Goal: Find specific page/section: Find specific page/section

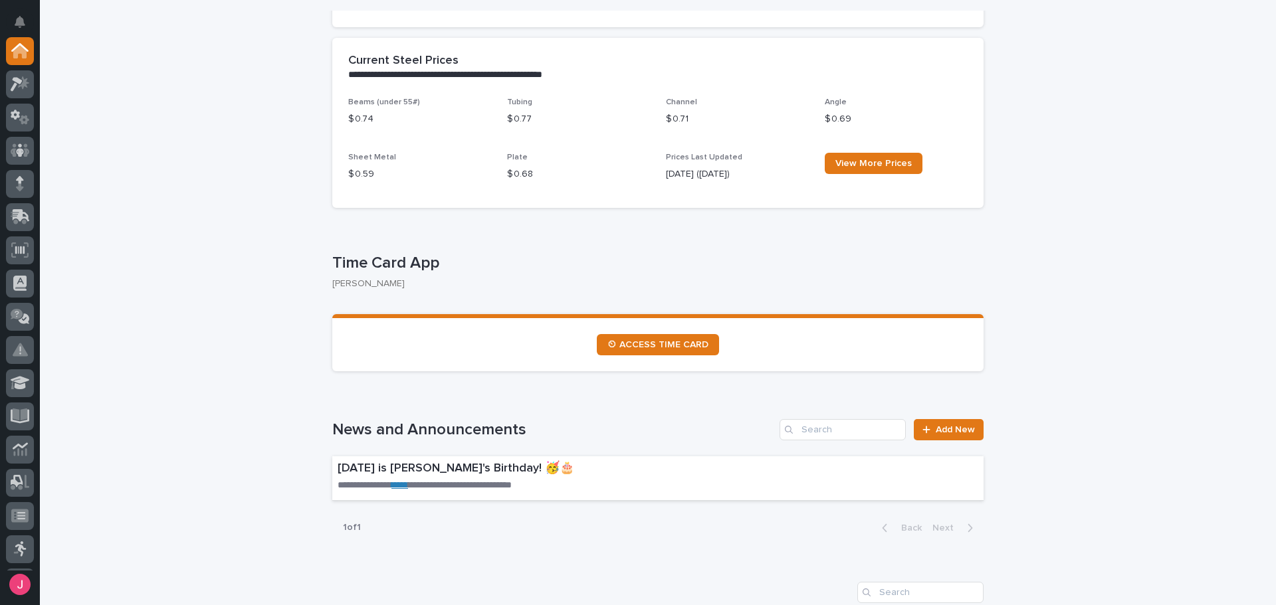
scroll to position [399, 0]
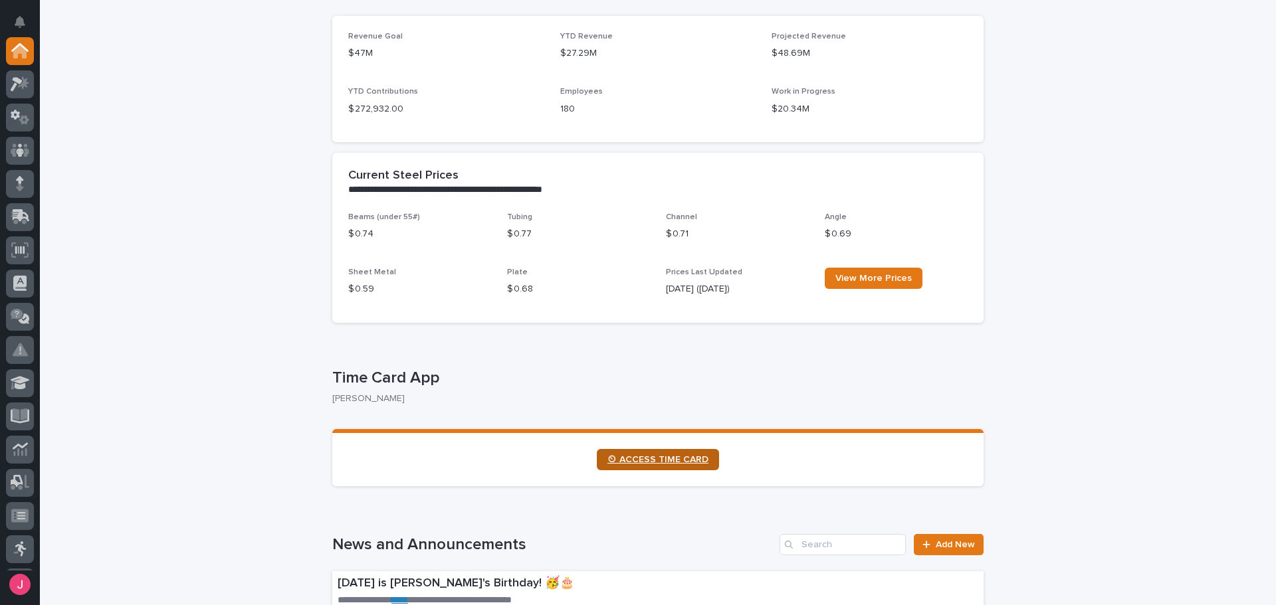
click at [655, 465] on link "⏲ ACCESS TIME CARD" at bounding box center [658, 459] width 122 height 21
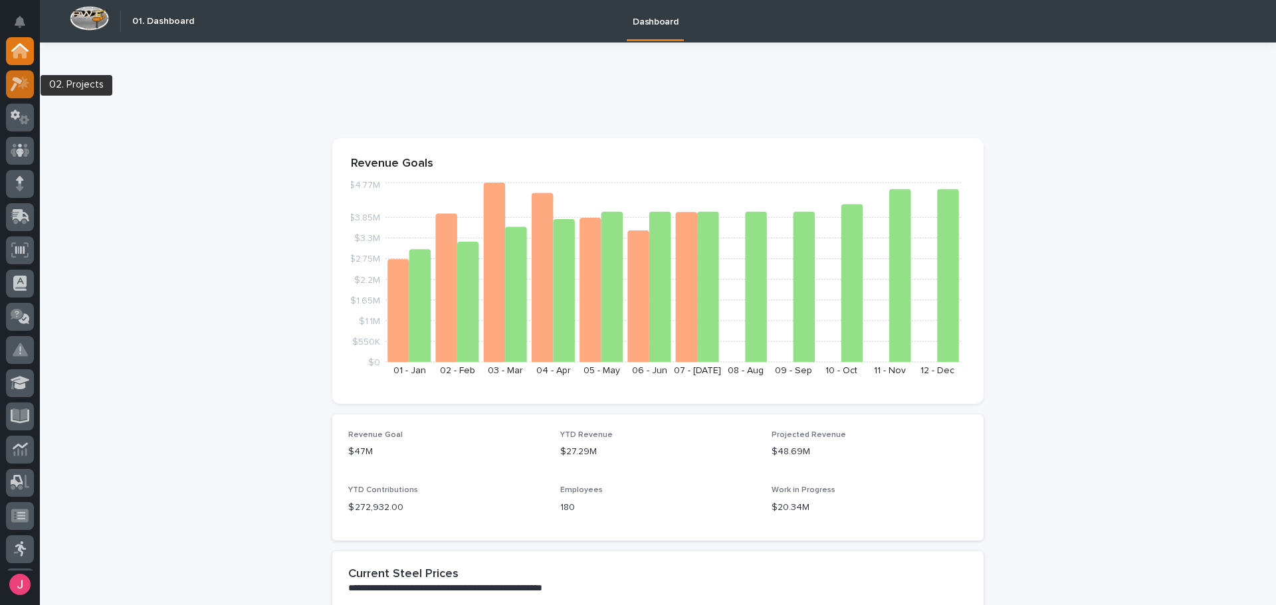
click at [17, 92] on div at bounding box center [20, 84] width 28 height 28
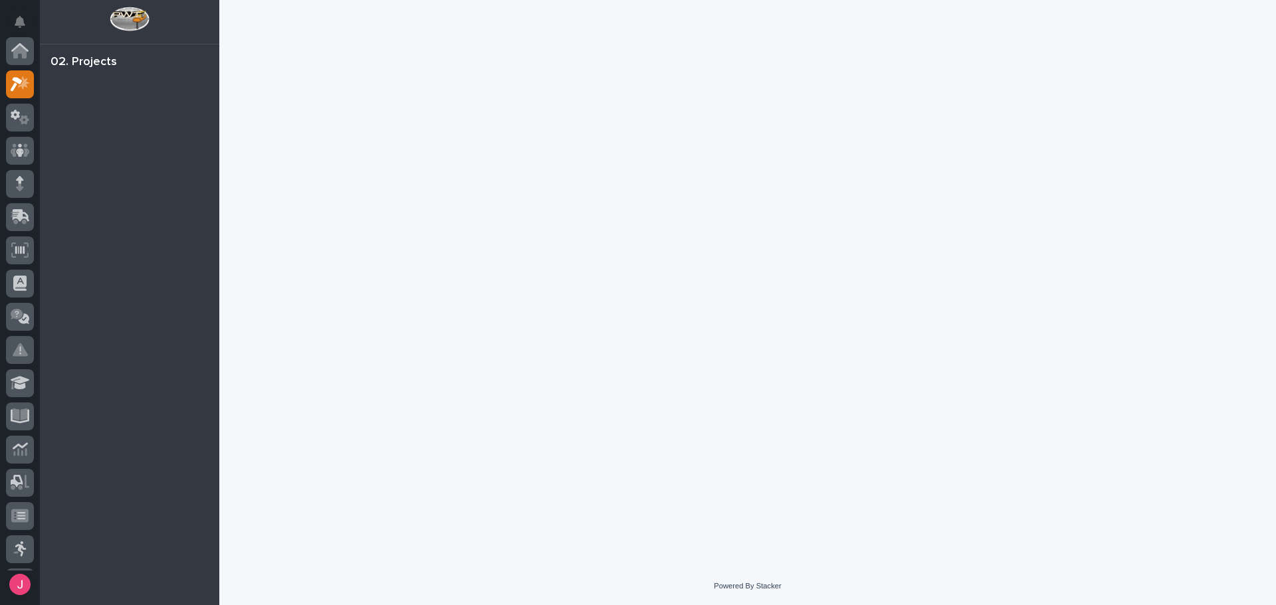
scroll to position [33, 0]
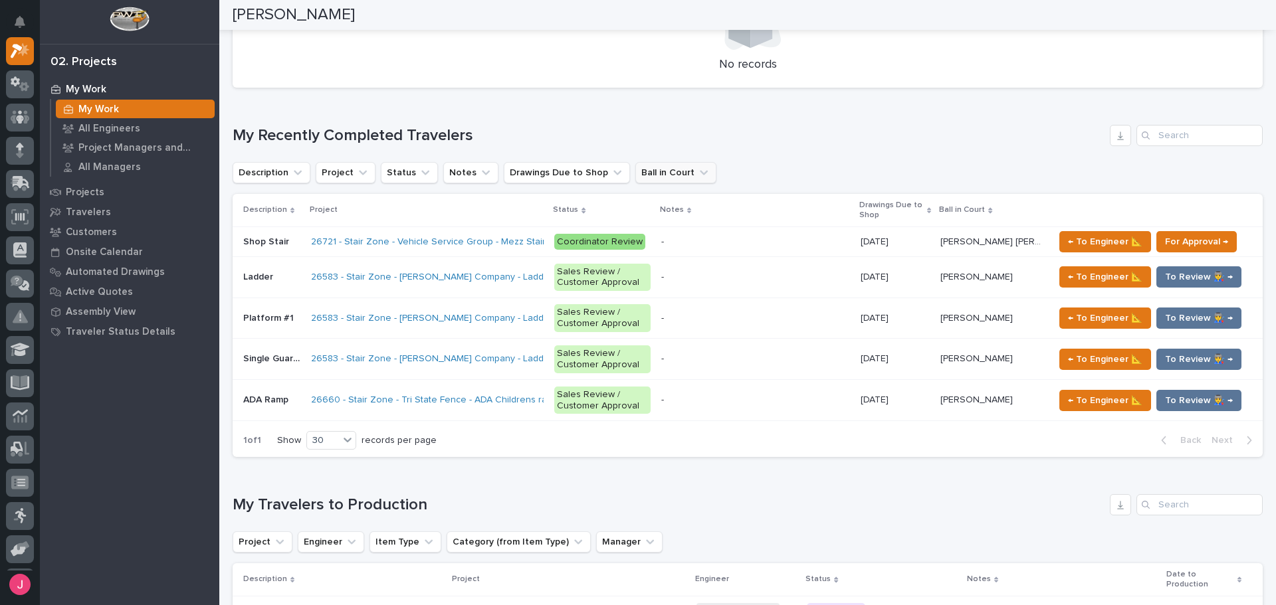
scroll to position [598, 0]
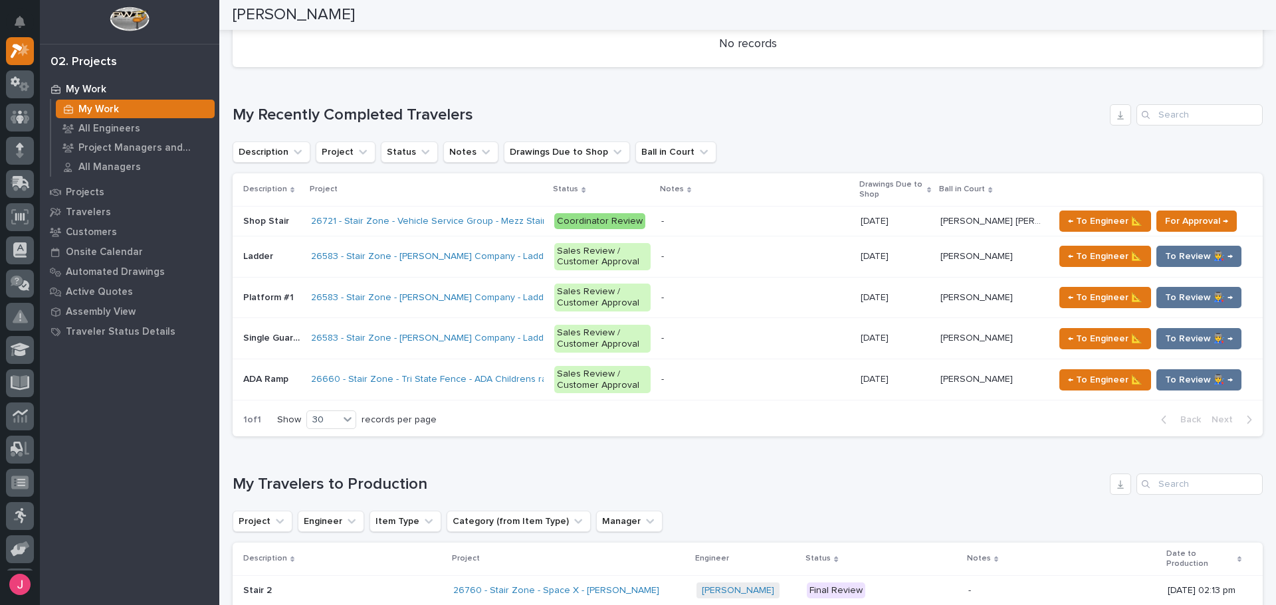
click at [710, 375] on p at bounding box center [755, 379] width 189 height 11
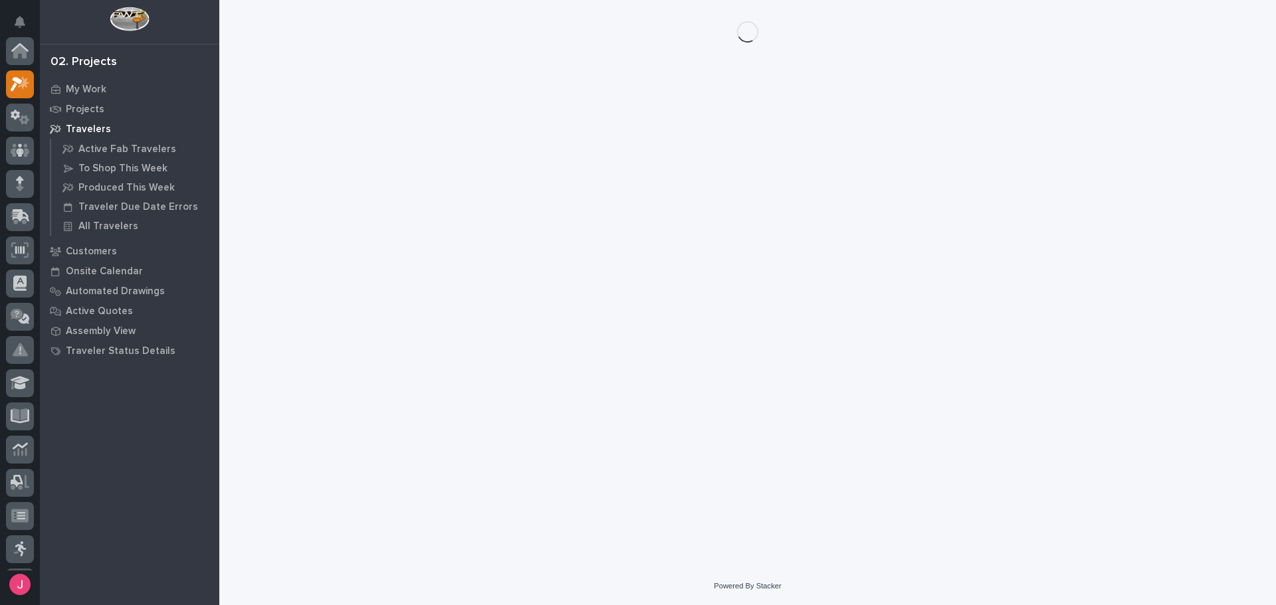
scroll to position [33, 0]
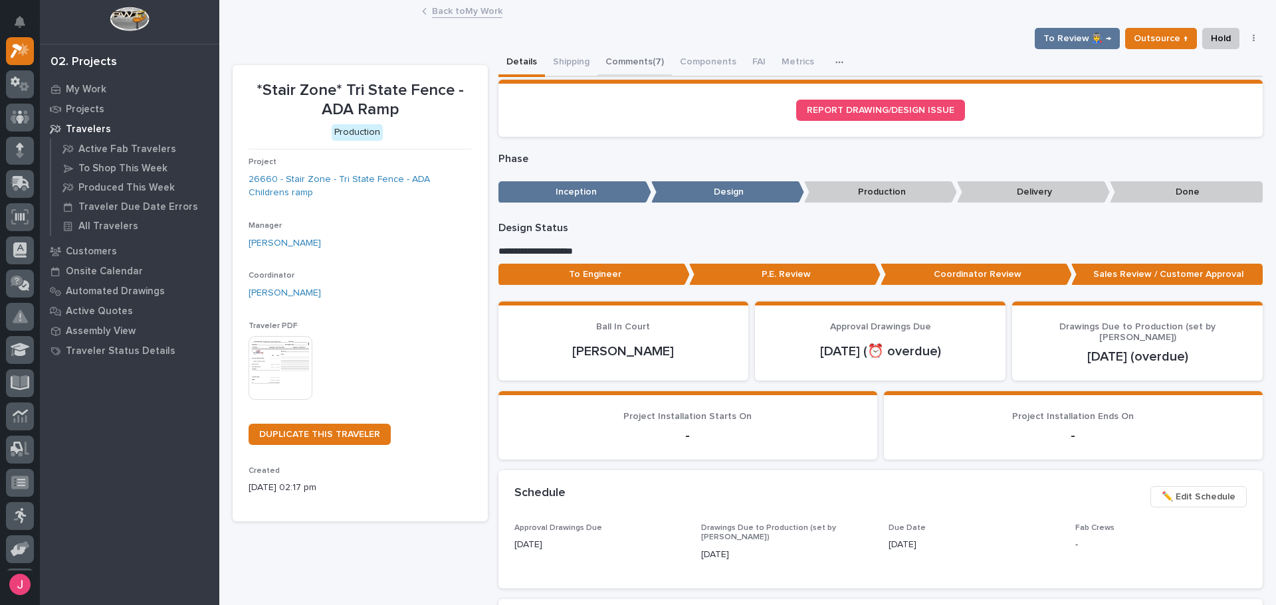
click at [628, 61] on button "Comments (7)" at bounding box center [634, 63] width 74 height 28
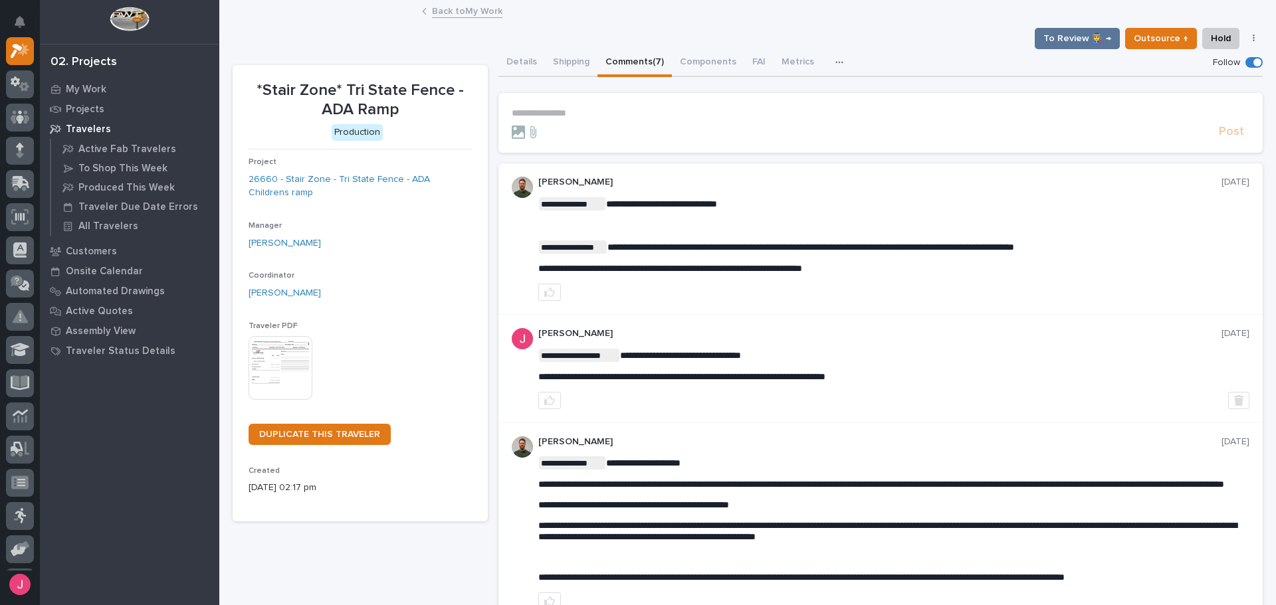
click at [476, 14] on link "Back to My Work" at bounding box center [467, 10] width 70 height 15
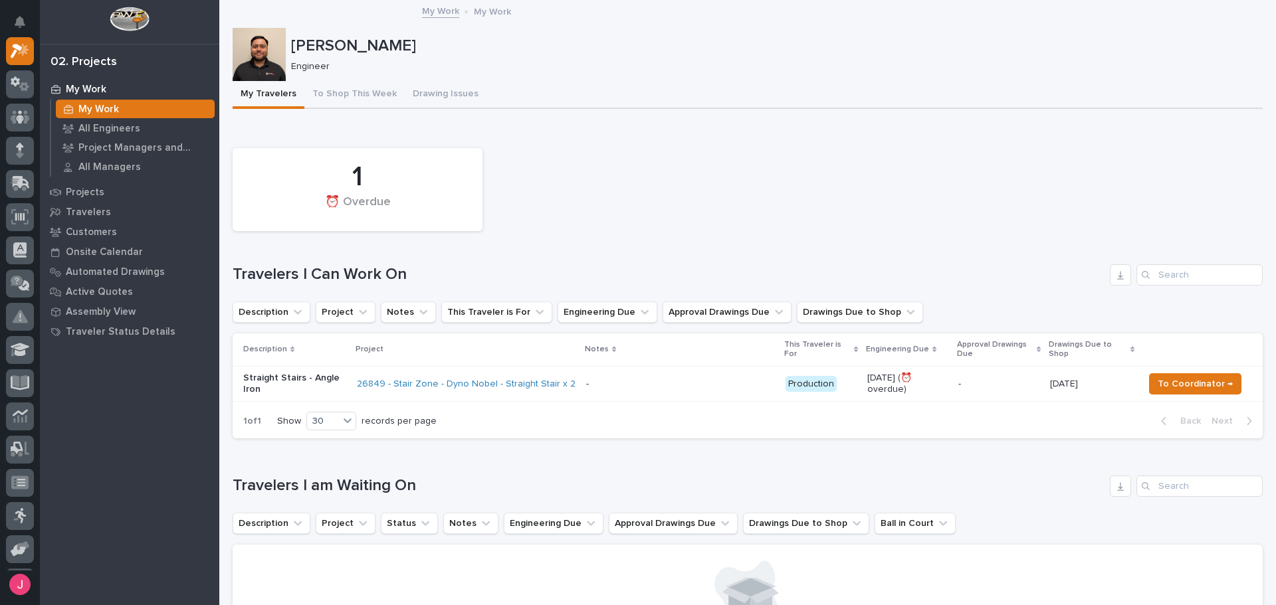
click at [655, 392] on div "- -" at bounding box center [680, 384] width 189 height 22
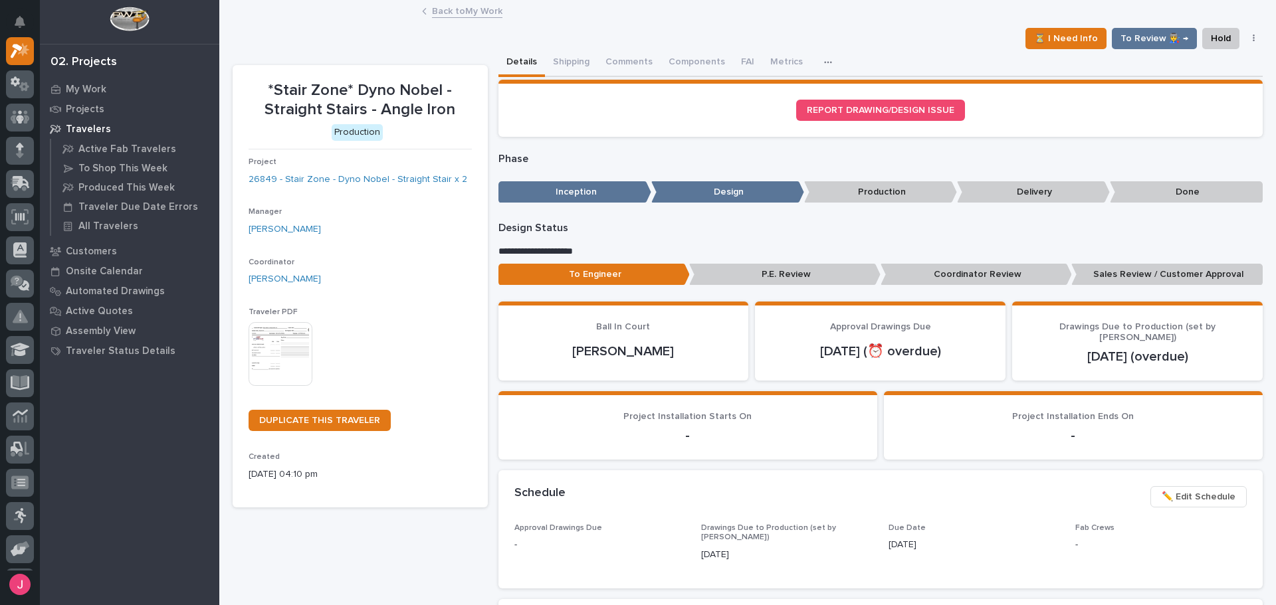
click at [458, 6] on link "Back to My Work" at bounding box center [467, 10] width 70 height 15
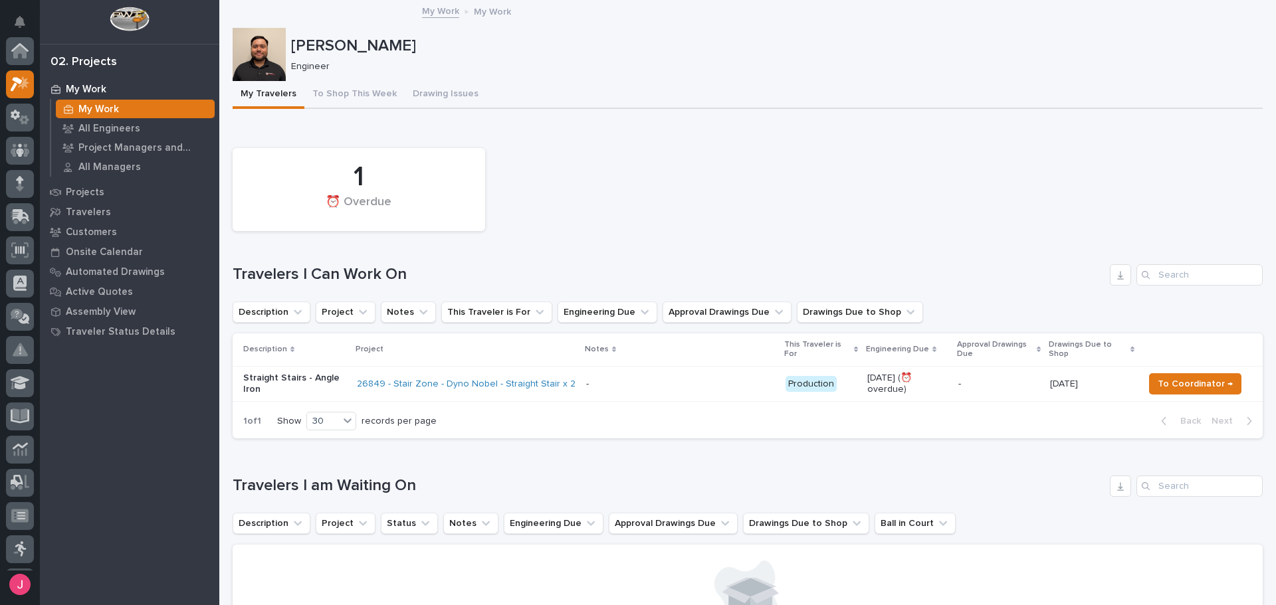
scroll to position [33, 0]
click at [607, 142] on div "1 ⏰ Overdue" at bounding box center [747, 190] width 1043 height 96
click at [685, 188] on div "1 ⏰ Overdue" at bounding box center [747, 190] width 1043 height 96
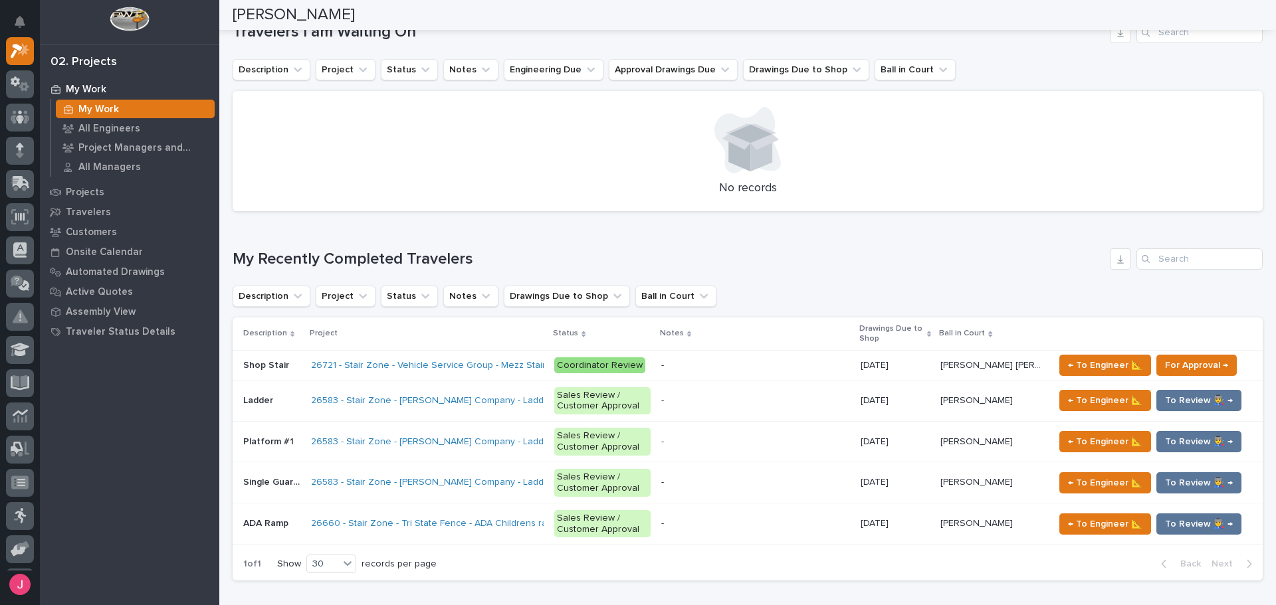
scroll to position [0, 0]
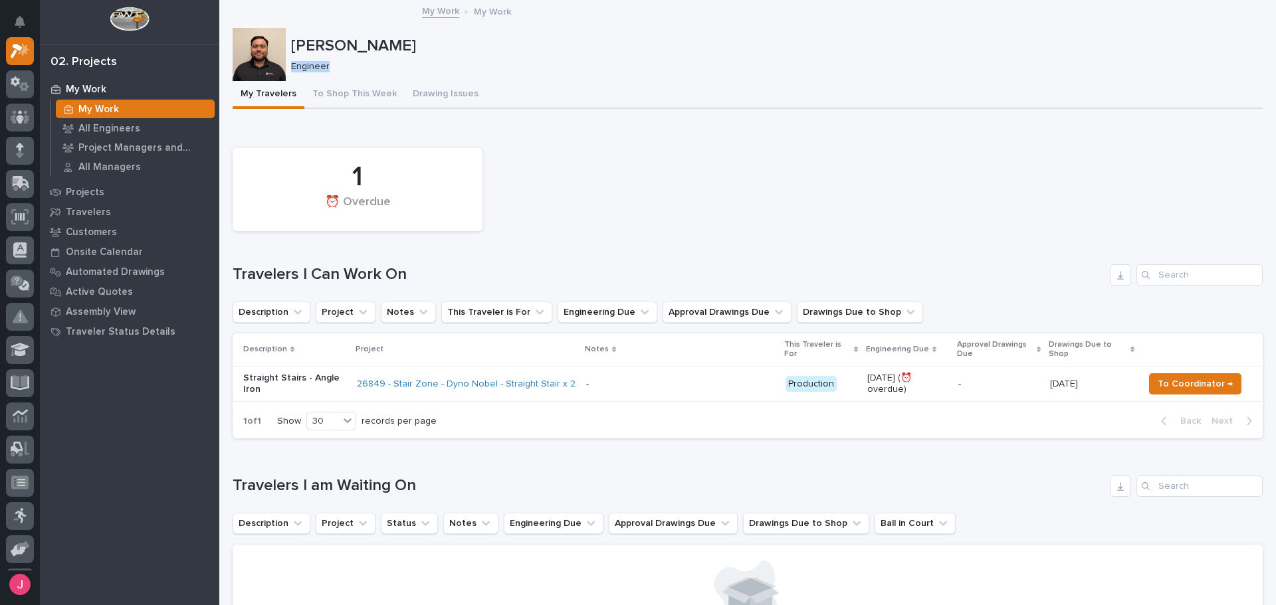
click at [510, 56] on div "Josh Nakasone Engineer" at bounding box center [774, 55] width 966 height 36
click at [558, 144] on div "Loading... Saving… 1 ⏰ Overdue Travelers I Can Work On Description Project Note…" at bounding box center [748, 287] width 1030 height 324
drag, startPoint x: 629, startPoint y: 221, endPoint x: 623, endPoint y: 201, distance: 20.8
click at [623, 201] on div "1 ⏰ Overdue Travelers I Can Work On Description Project Notes This Traveler is …" at bounding box center [748, 290] width 1030 height 297
drag, startPoint x: 658, startPoint y: 187, endPoint x: 593, endPoint y: 78, distance: 126.1
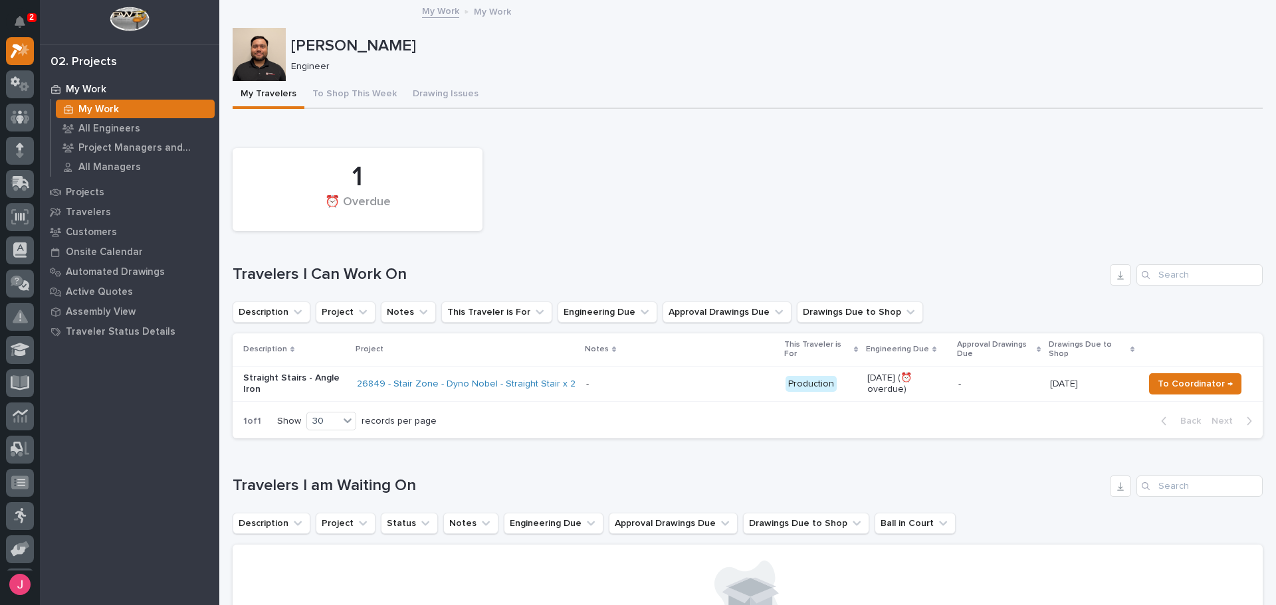
click at [658, 186] on div "1 ⏰ Overdue" at bounding box center [747, 190] width 1043 height 96
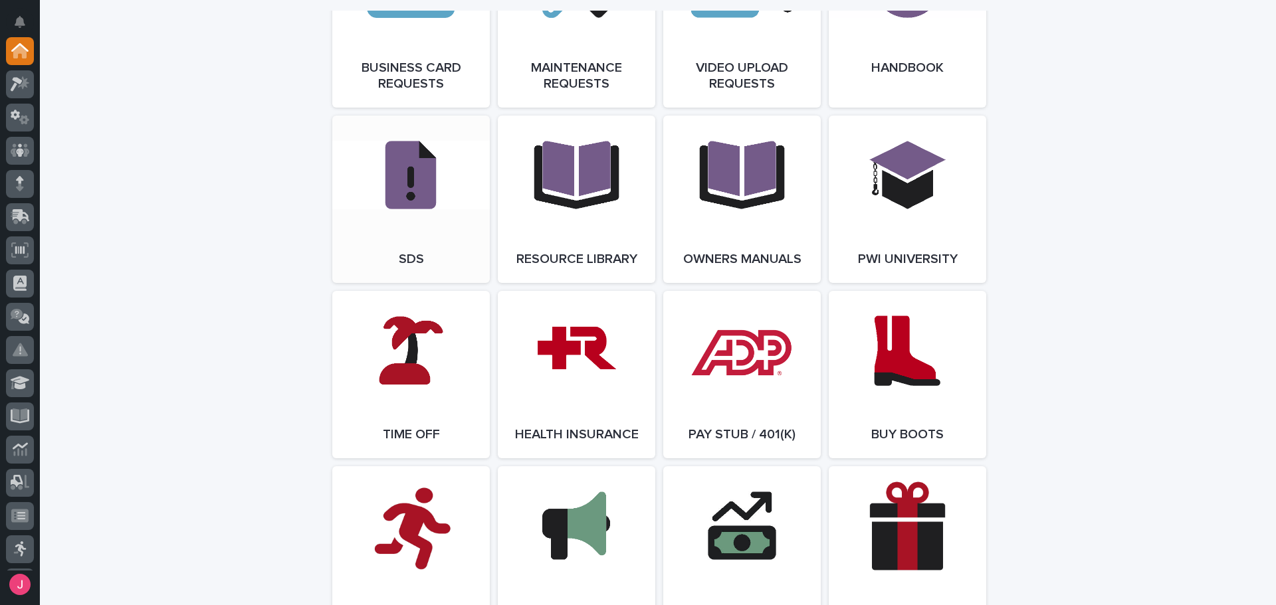
scroll to position [2133, 0]
click at [425, 362] on link "Open Link" at bounding box center [411, 375] width 158 height 167
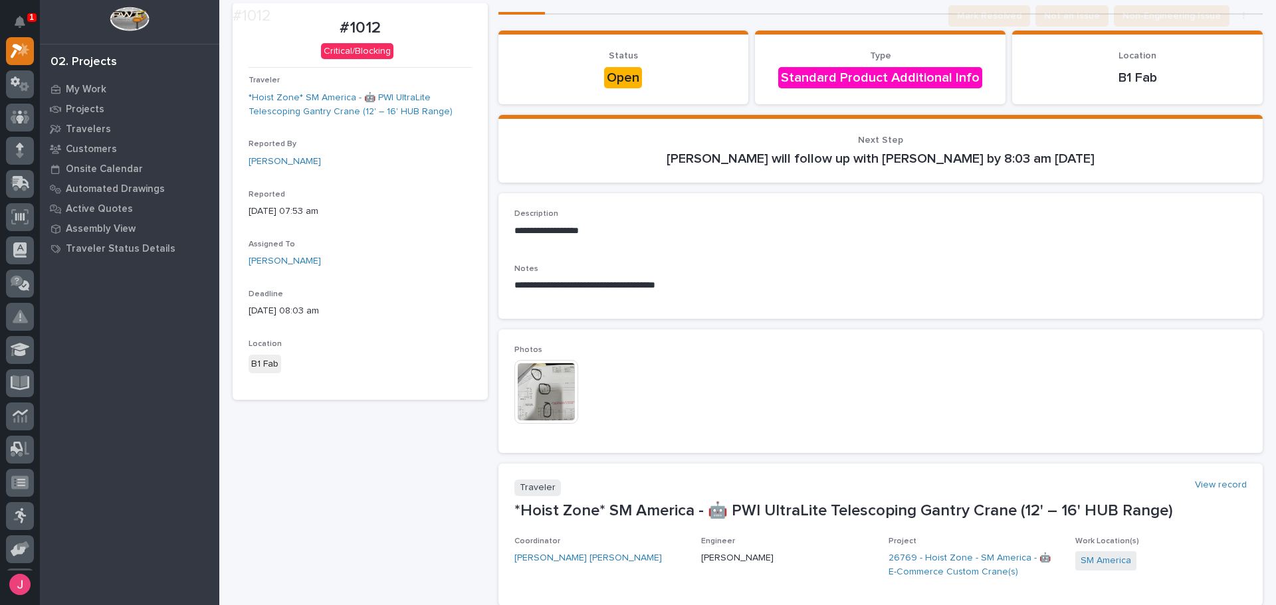
scroll to position [133, 0]
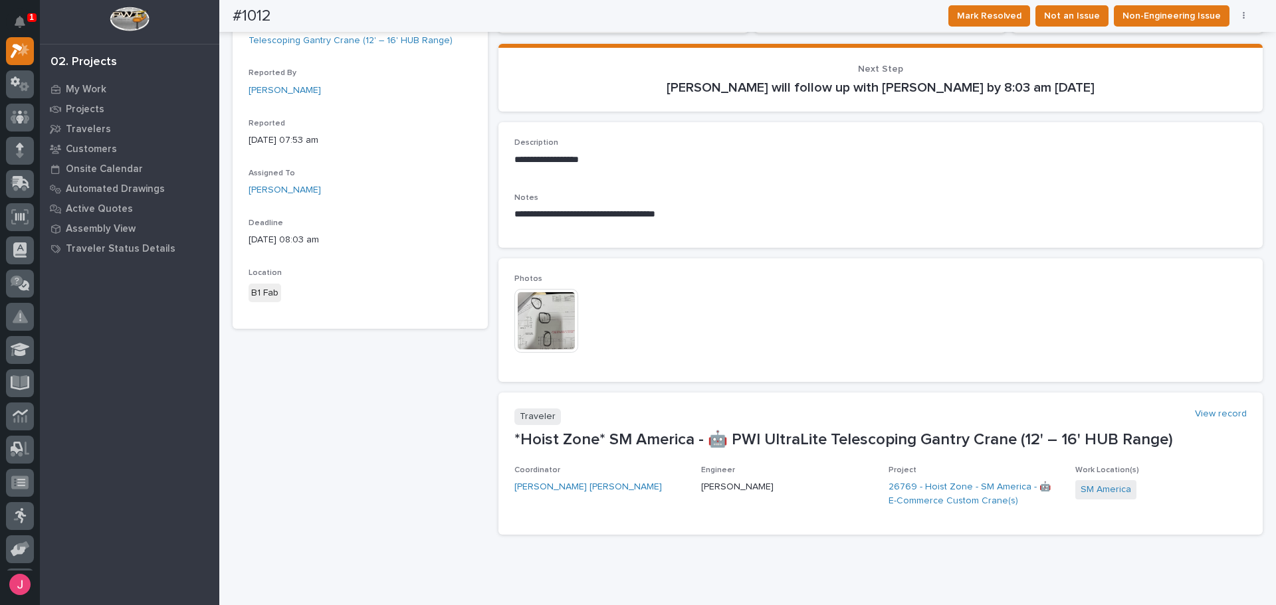
click at [559, 324] on img at bounding box center [546, 321] width 64 height 64
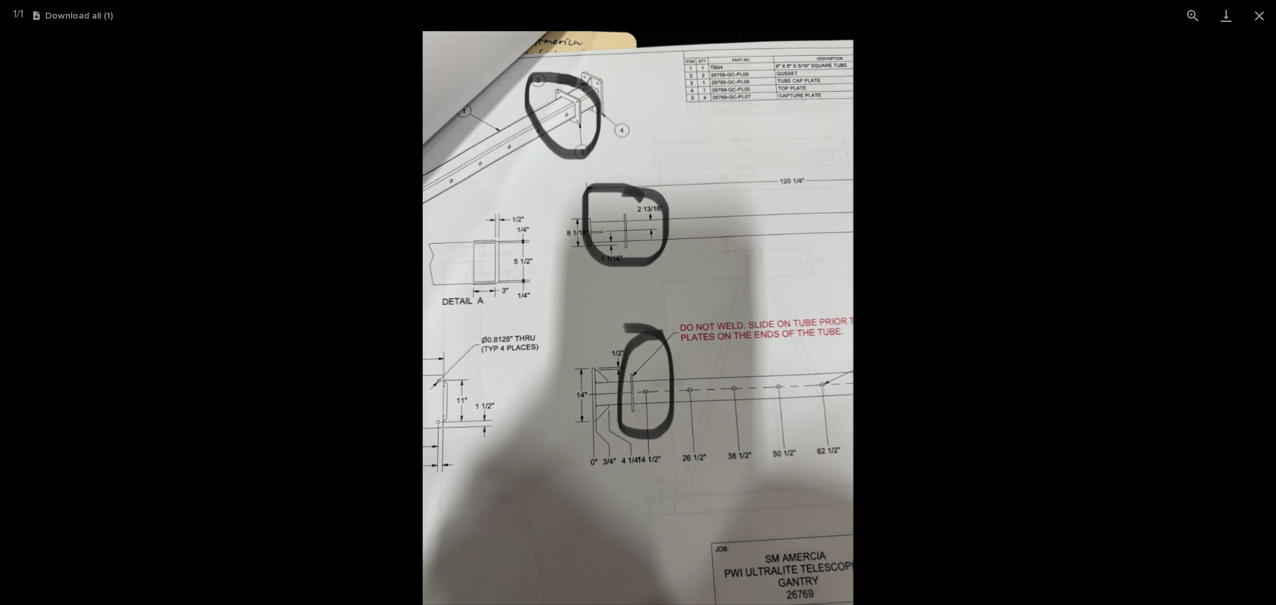
click at [1082, 414] on picture at bounding box center [638, 318] width 1276 height 574
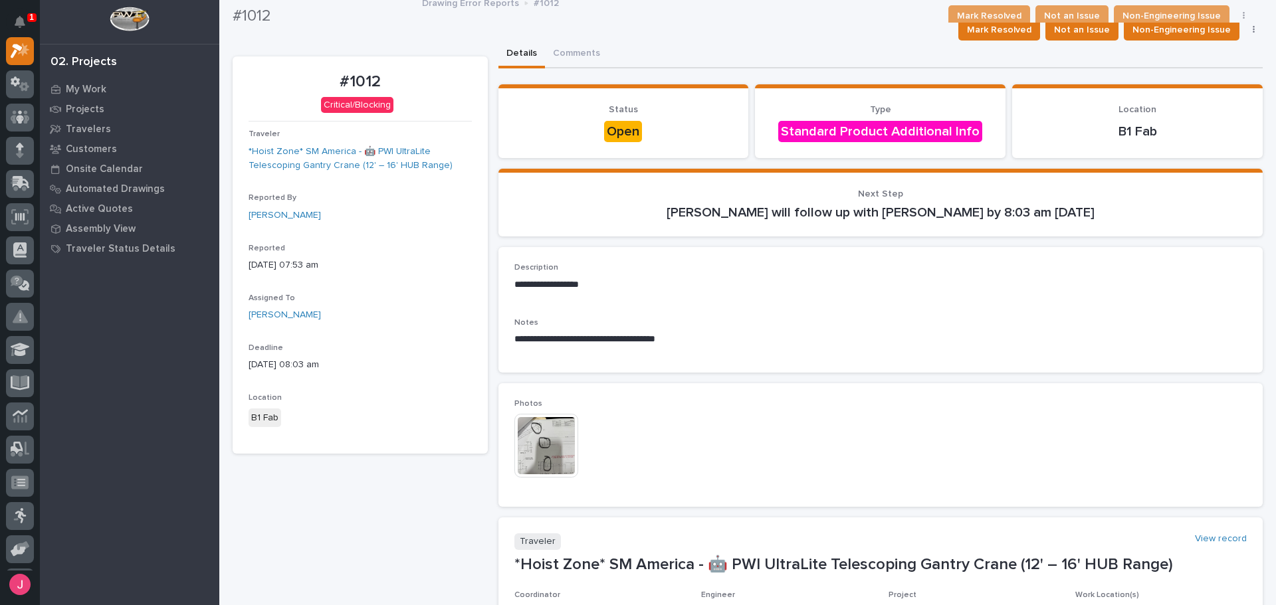
scroll to position [0, 0]
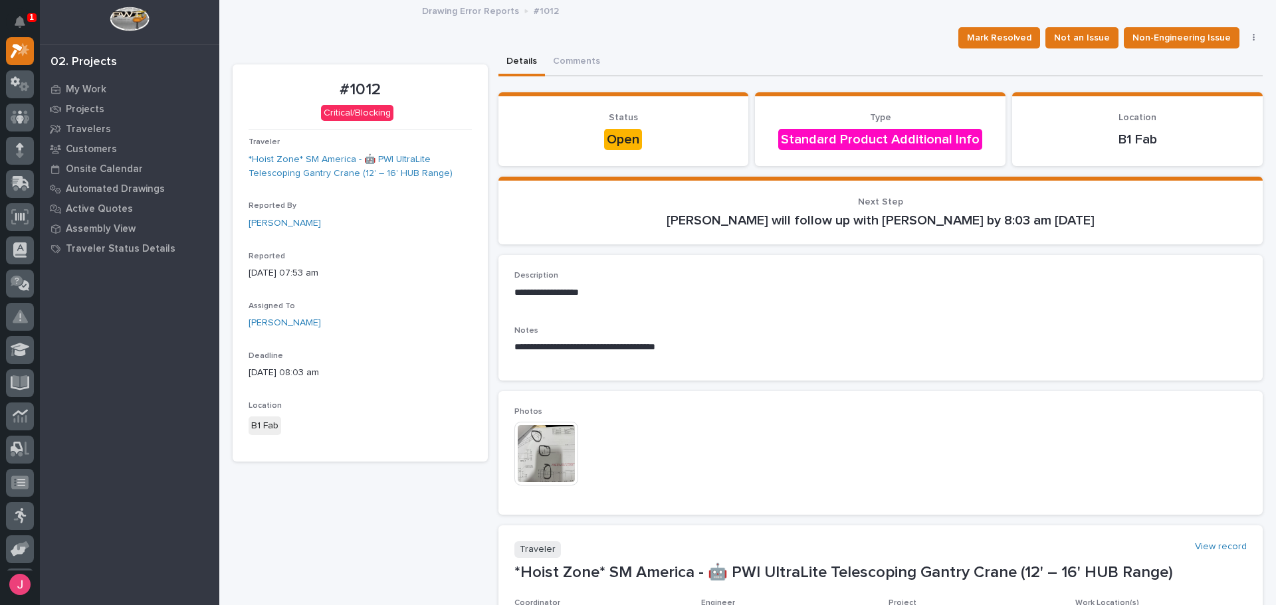
click at [543, 439] on img at bounding box center [546, 454] width 64 height 64
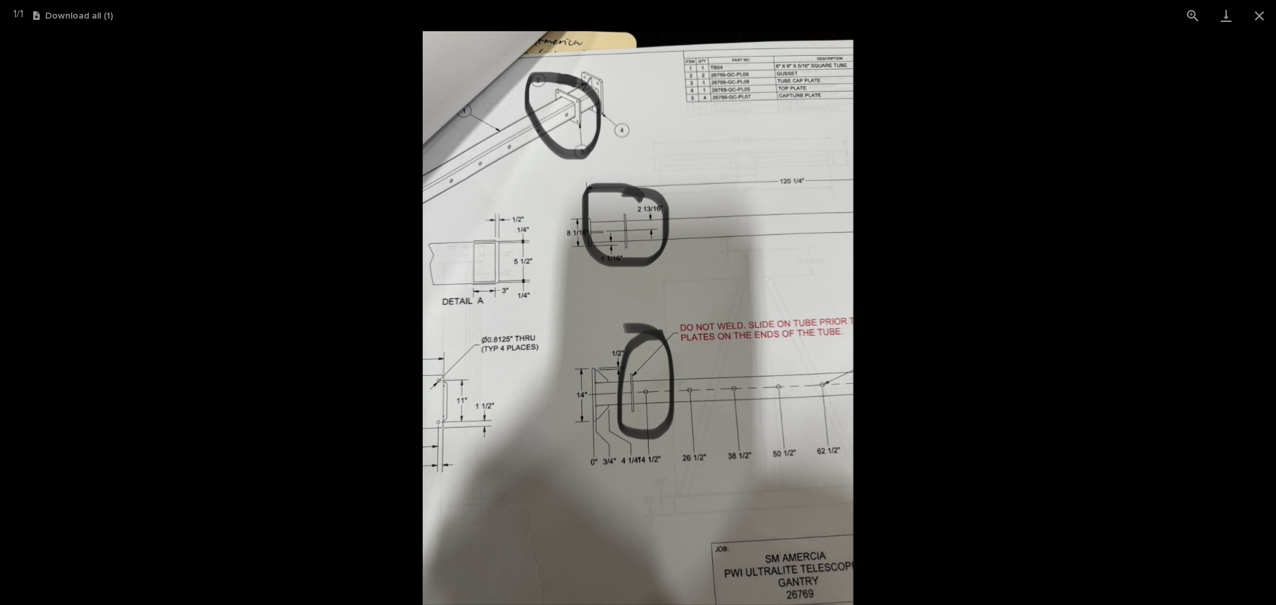
click at [1021, 352] on picture at bounding box center [638, 318] width 1276 height 574
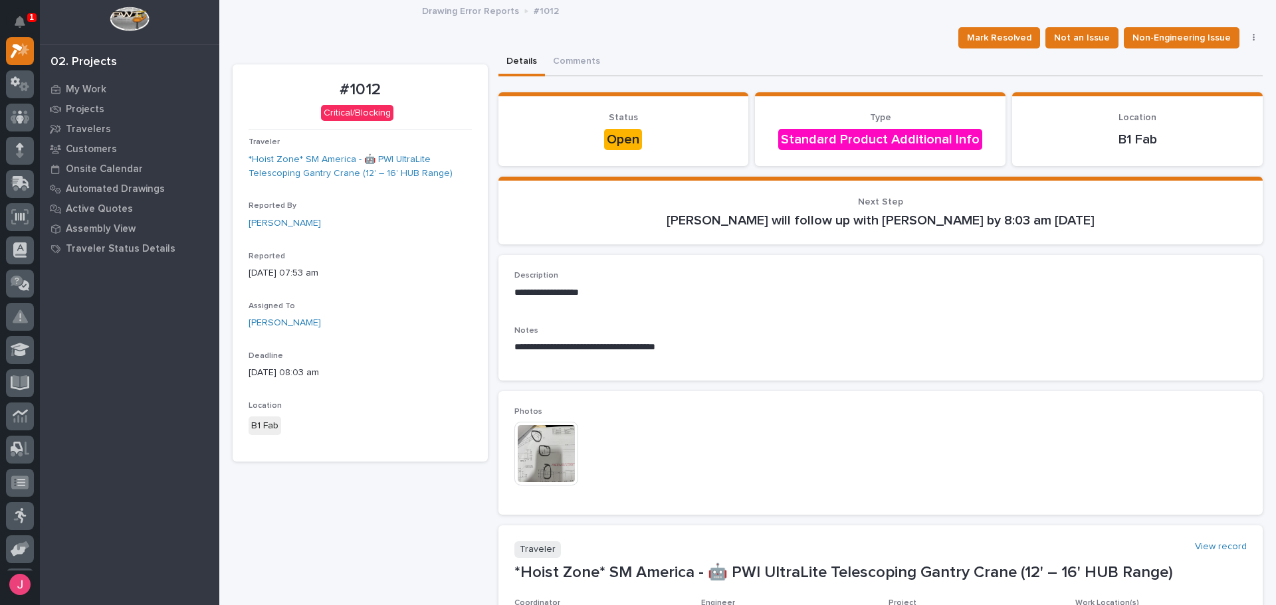
click at [544, 451] on img at bounding box center [546, 454] width 64 height 64
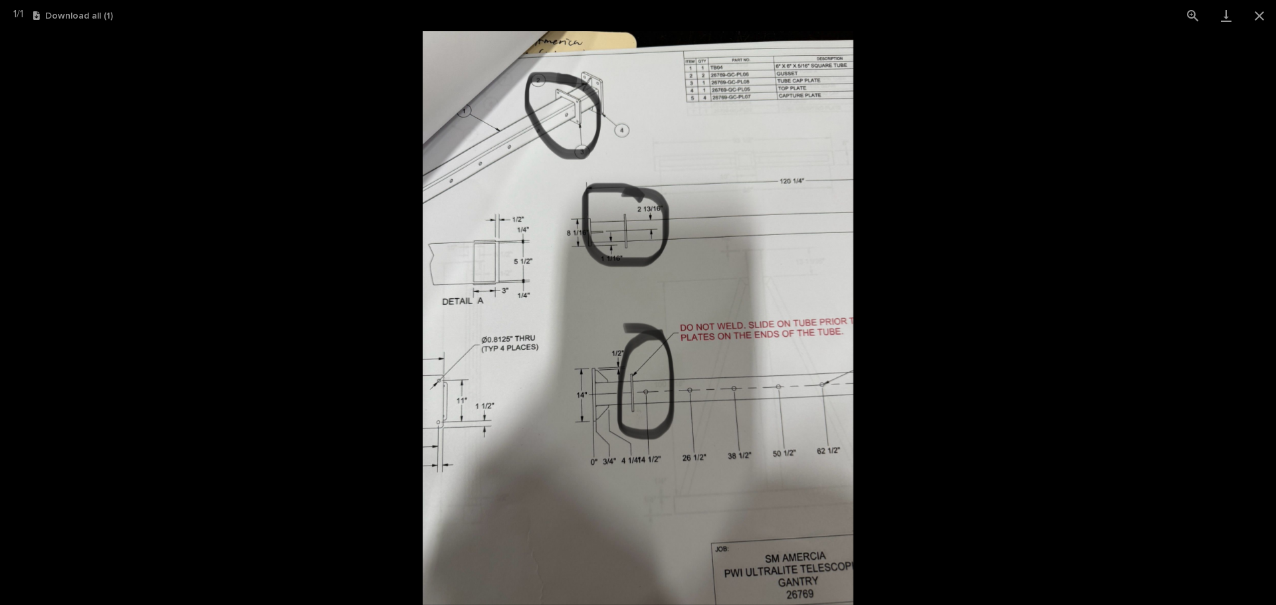
click at [1033, 285] on picture at bounding box center [638, 318] width 1276 height 574
click at [750, 329] on img at bounding box center [638, 318] width 431 height 574
click at [997, 270] on picture at bounding box center [638, 318] width 1276 height 574
click at [1253, 9] on button "Close gallery" at bounding box center [1259, 15] width 33 height 31
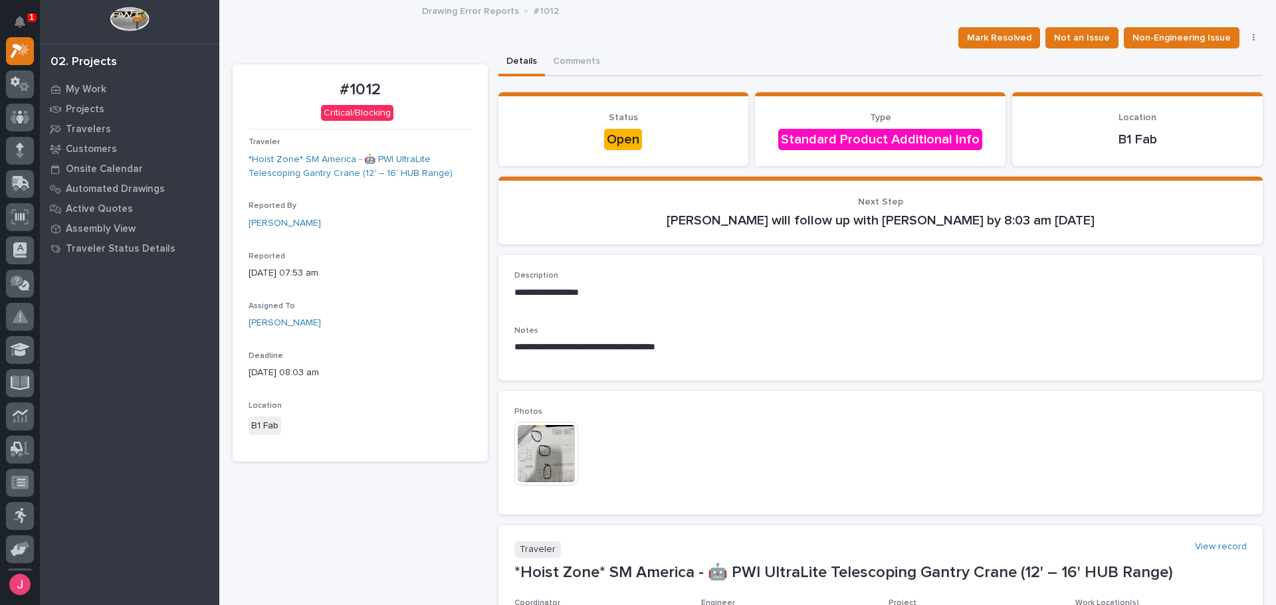
click at [560, 457] on img at bounding box center [546, 454] width 64 height 64
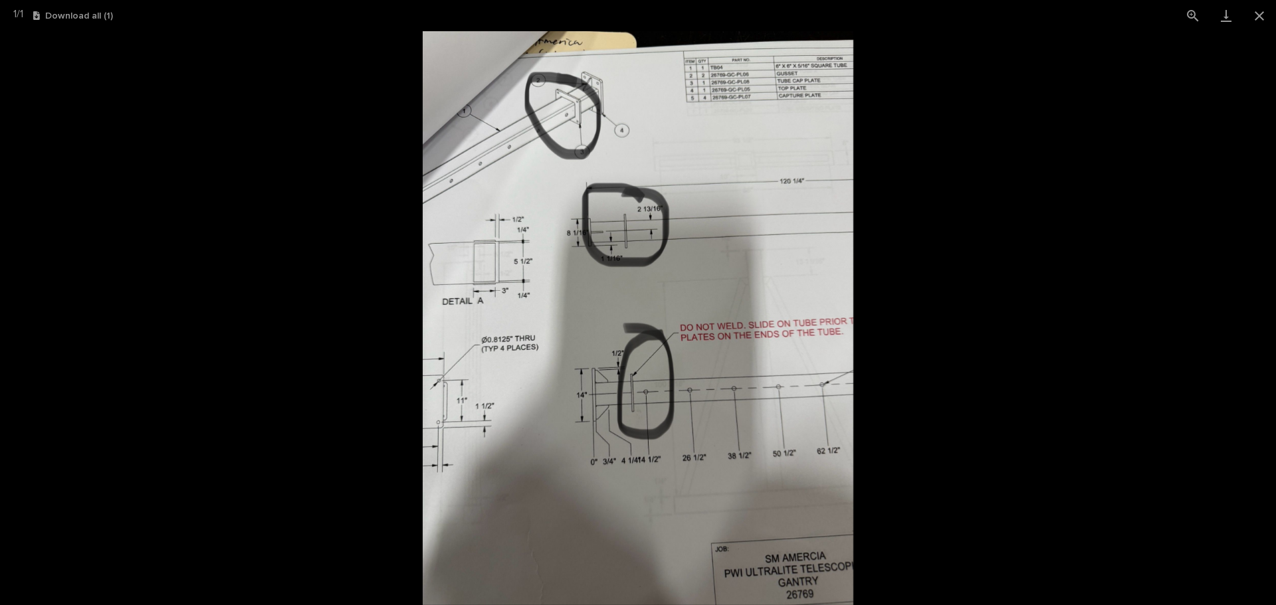
click at [968, 492] on picture at bounding box center [638, 318] width 1276 height 574
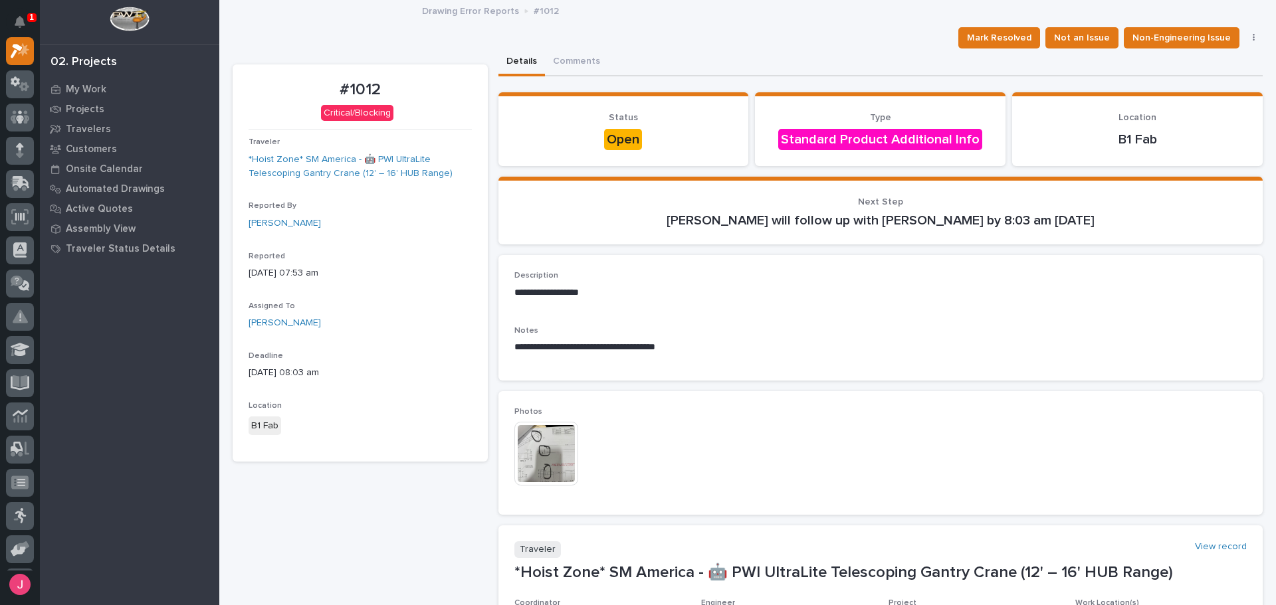
click at [823, 312] on div "**********" at bounding box center [880, 318] width 733 height 94
click at [1087, 37] on span "Not an Issue" at bounding box center [1082, 38] width 56 height 16
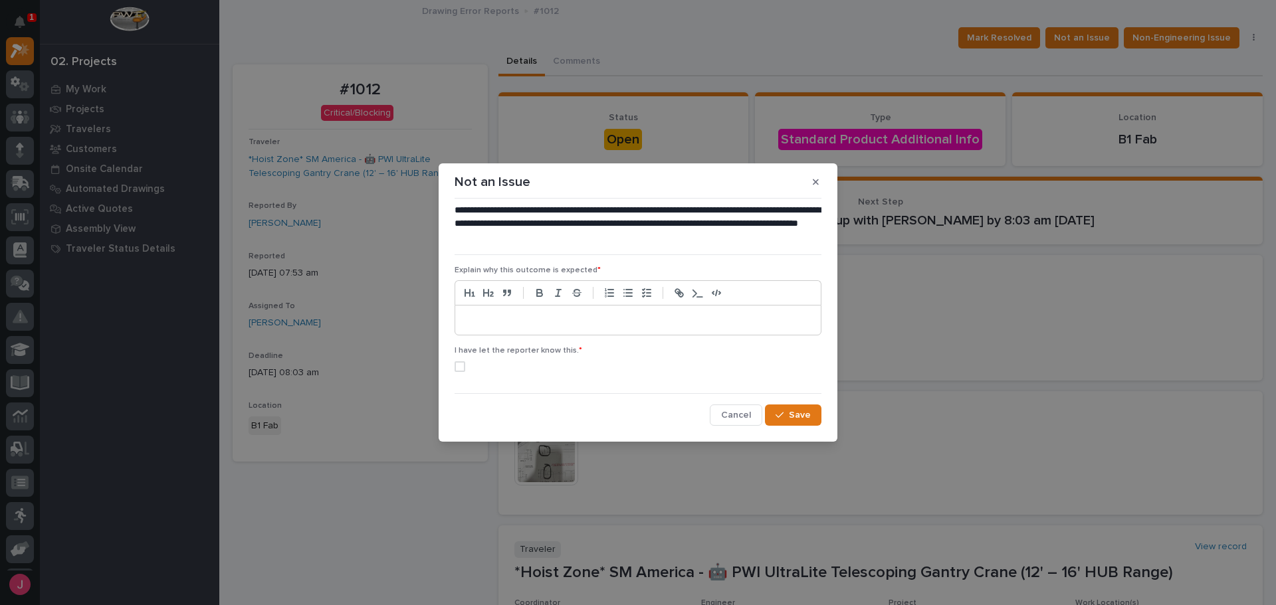
click at [641, 322] on p at bounding box center [638, 320] width 346 height 13
click at [467, 366] on label at bounding box center [638, 367] width 367 height 11
click at [564, 333] on div at bounding box center [638, 320] width 366 height 29
click at [508, 317] on p "**********" at bounding box center [638, 320] width 346 height 13
drag, startPoint x: 652, startPoint y: 225, endPoint x: 744, endPoint y: 227, distance: 92.4
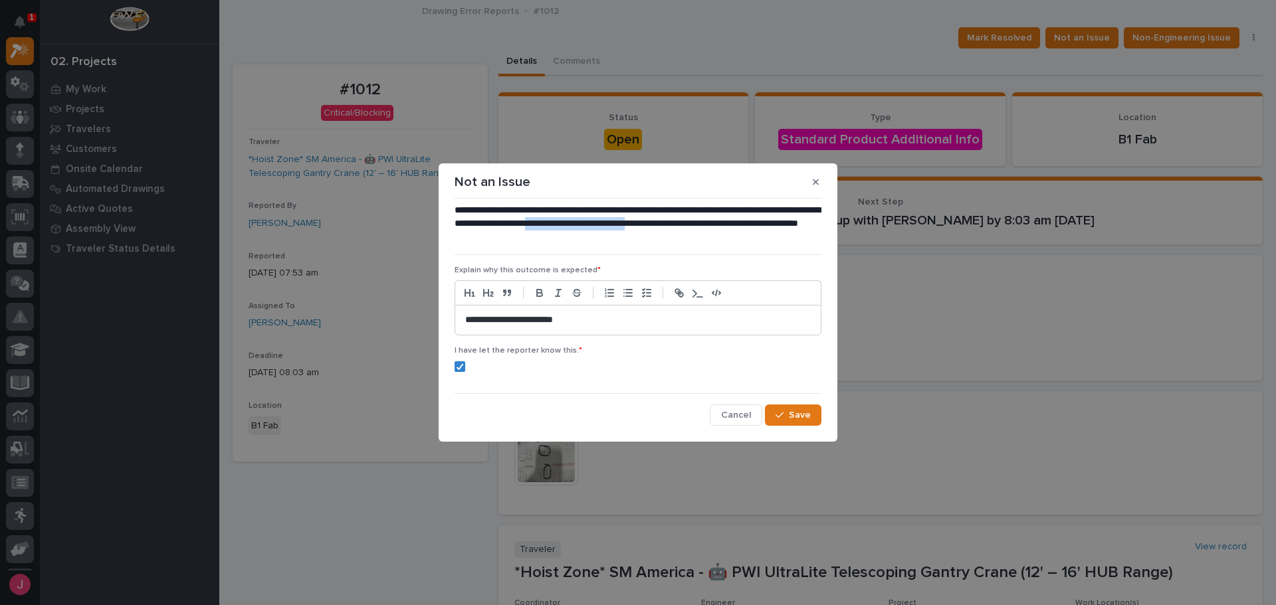
click at [744, 227] on p "**********" at bounding box center [638, 224] width 367 height 40
click at [756, 225] on p "**********" at bounding box center [638, 224] width 367 height 40
click at [797, 421] on button "Save" at bounding box center [793, 415] width 56 height 21
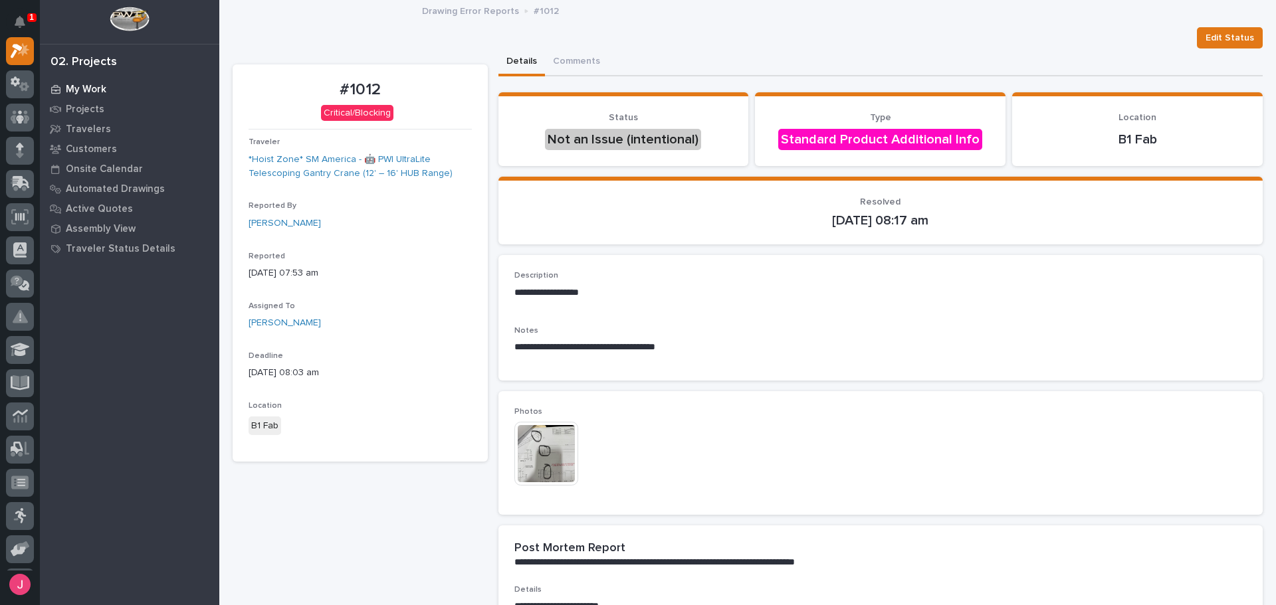
click at [78, 90] on p "My Work" at bounding box center [86, 90] width 41 height 12
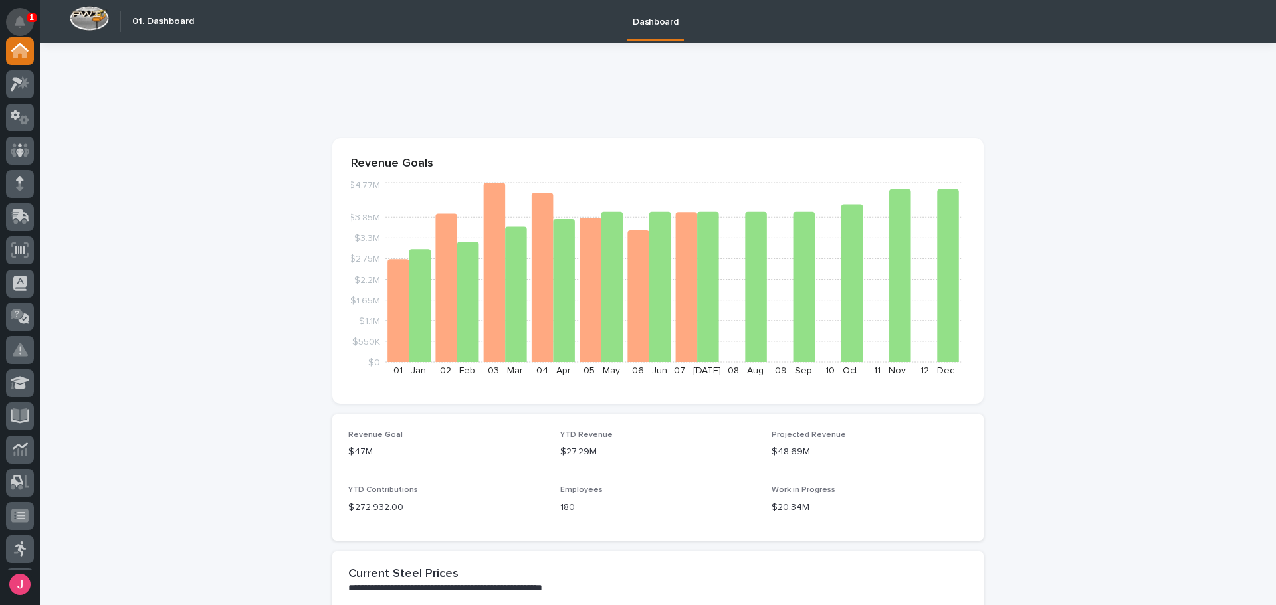
click at [18, 18] on button "Notifications" at bounding box center [20, 22] width 28 height 28
click at [21, 149] on icon at bounding box center [20, 150] width 8 height 13
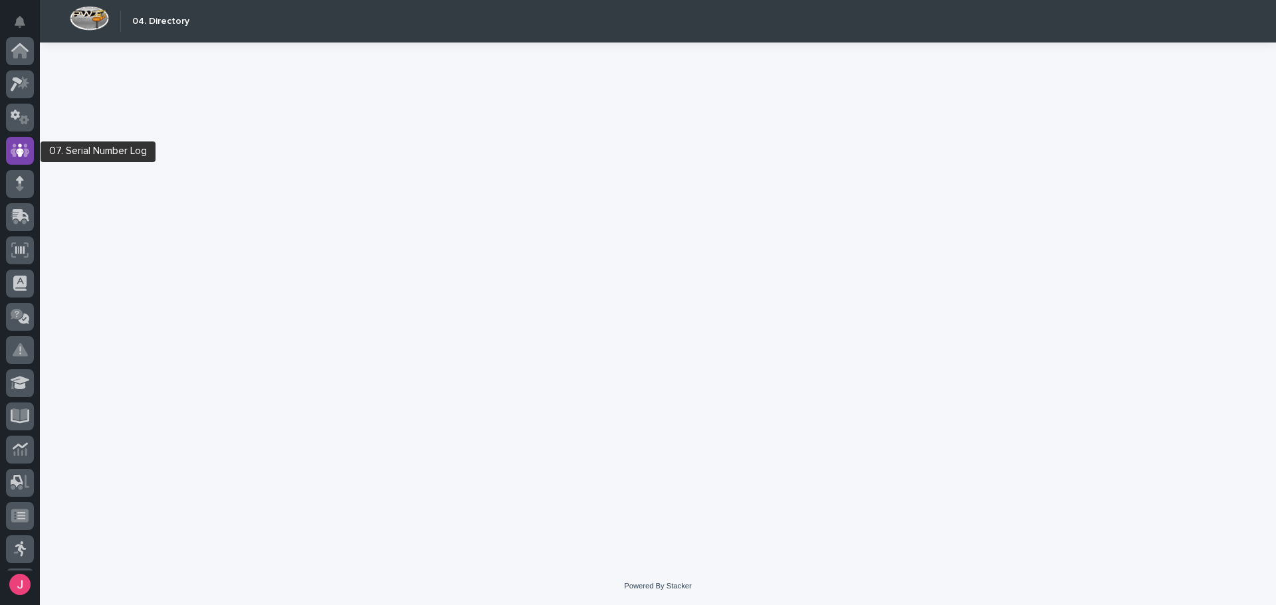
scroll to position [100, 0]
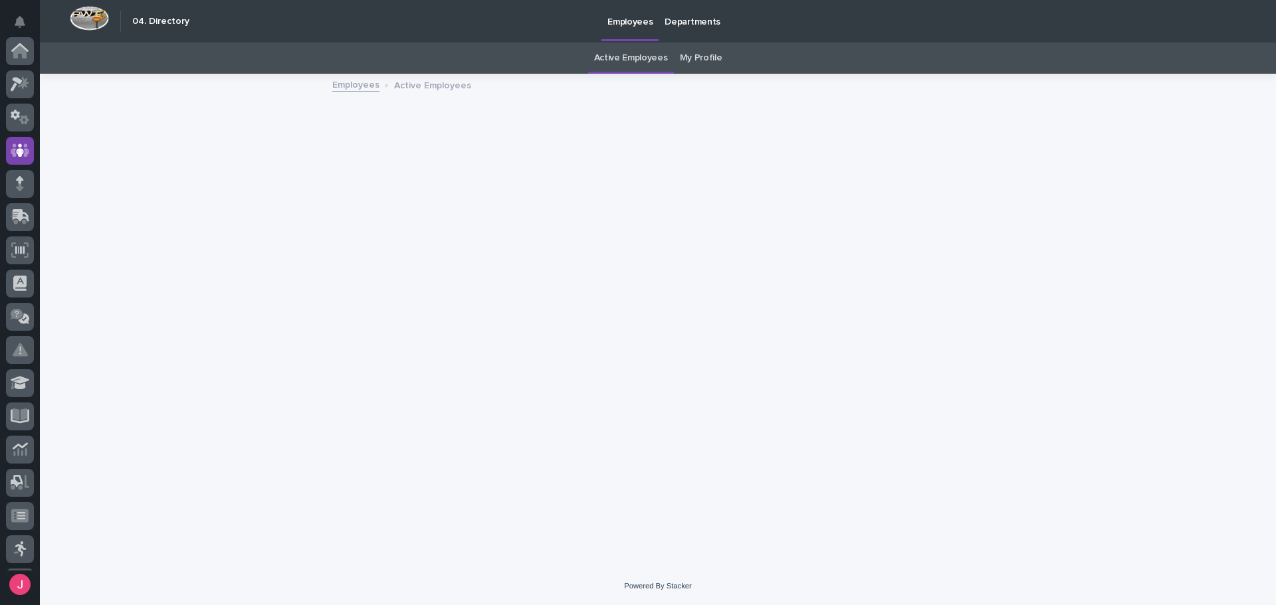
scroll to position [100, 0]
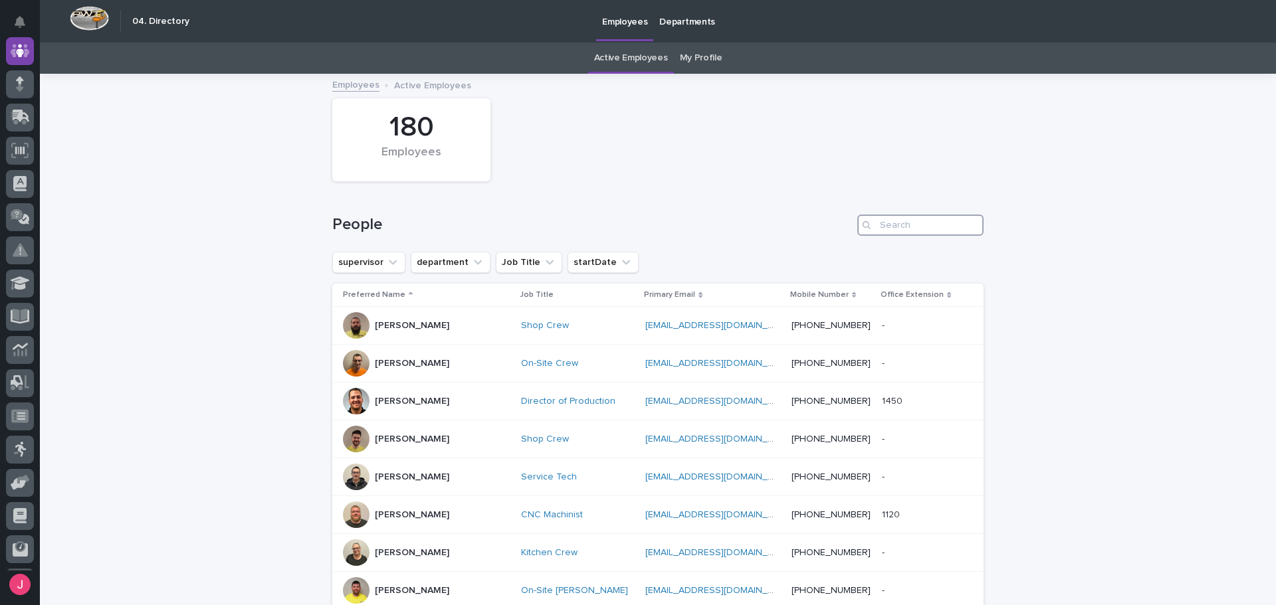
click at [920, 219] on input "Search" at bounding box center [920, 225] width 126 height 21
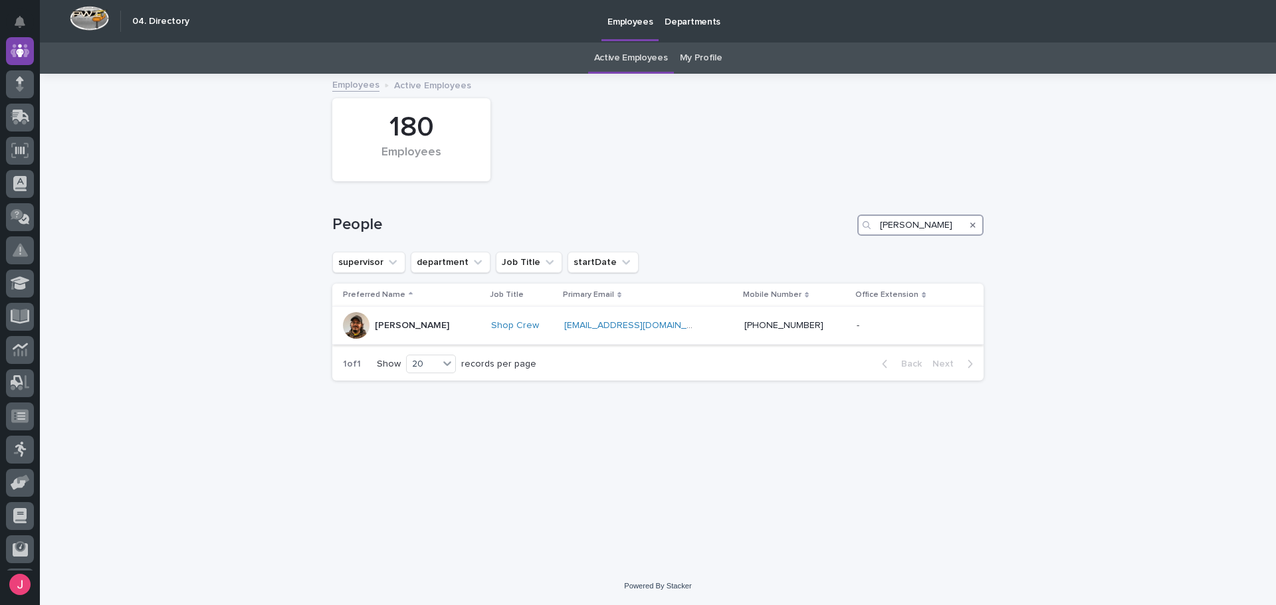
type input "nicholas"
click at [411, 334] on div "Nicholas Moore" at bounding box center [412, 326] width 74 height 22
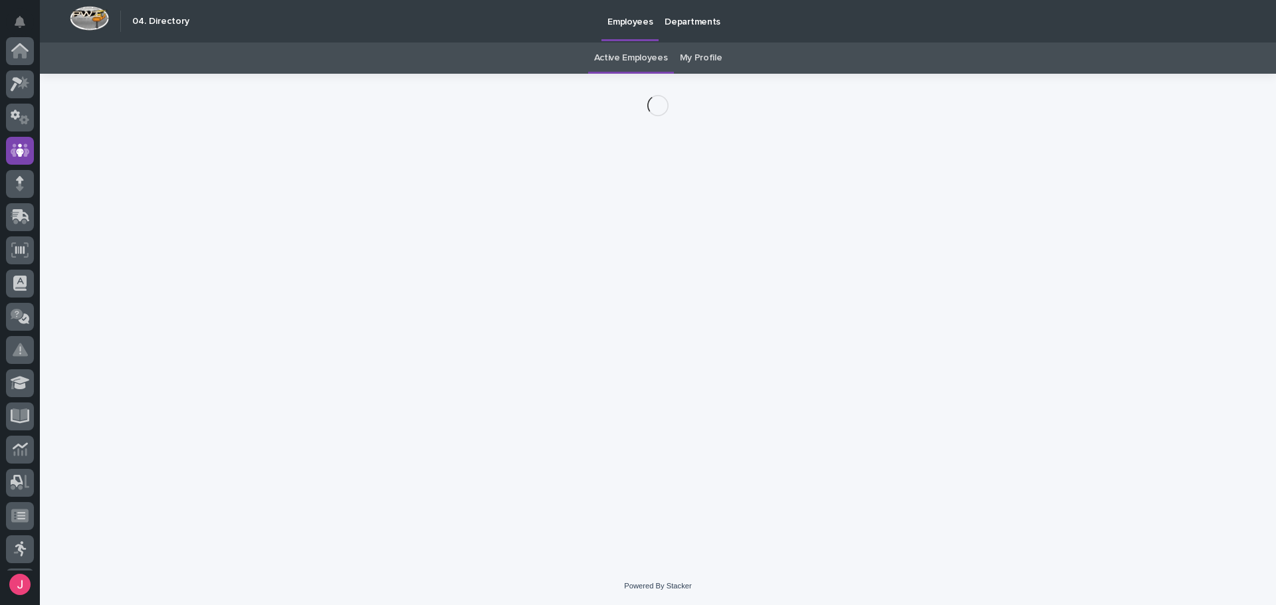
scroll to position [100, 0]
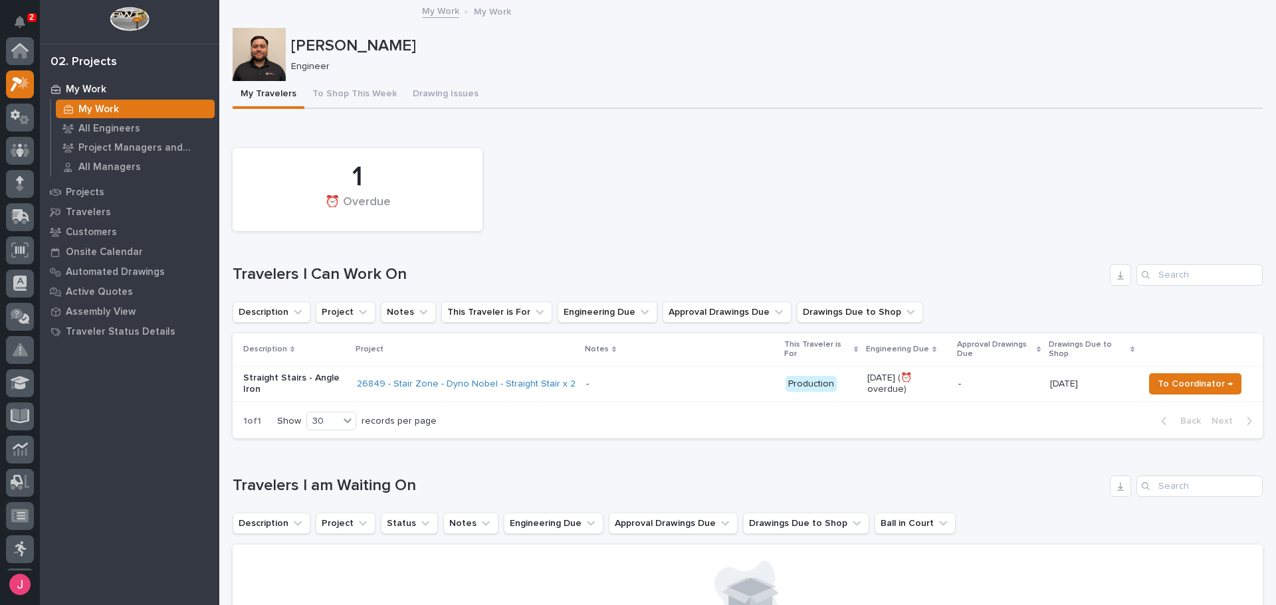
click at [627, 173] on div "1 ⏰ Overdue" at bounding box center [747, 190] width 1043 height 96
click at [23, 25] on icon "Notifications" at bounding box center [20, 22] width 11 height 12
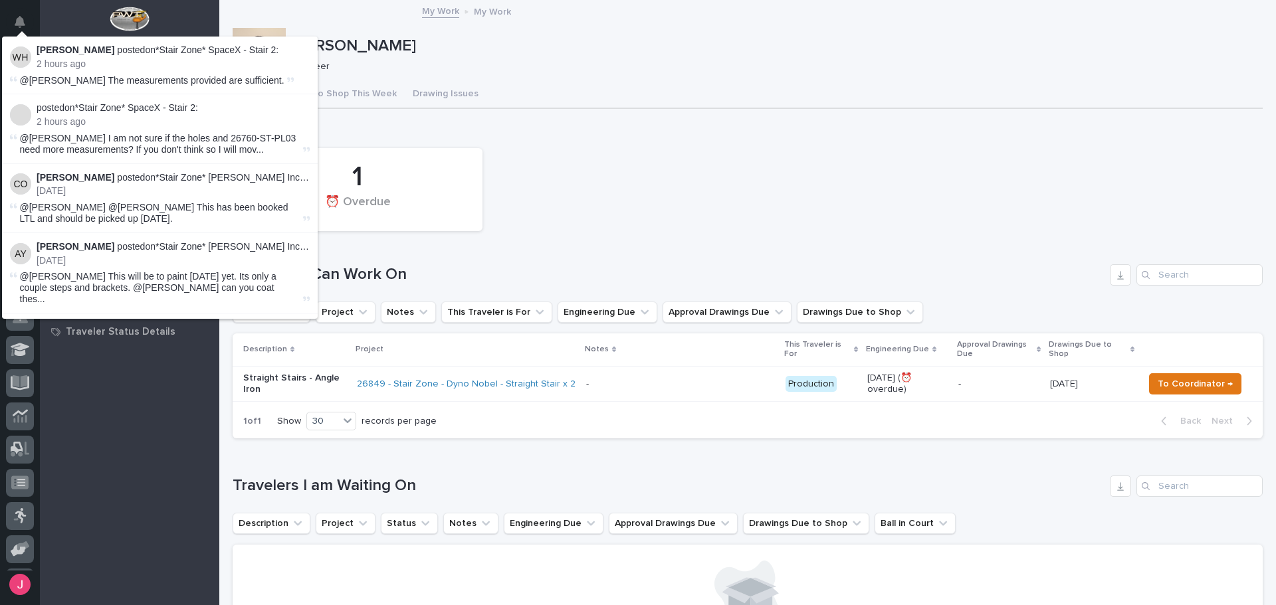
click at [556, 158] on div "1 ⏰ Overdue" at bounding box center [747, 190] width 1043 height 96
